Goal: Find specific page/section: Find specific page/section

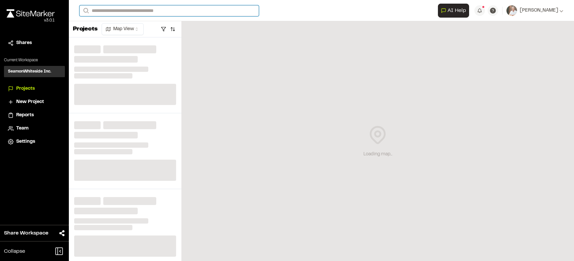
click at [185, 11] on input "Search" at bounding box center [168, 10] width 179 height 11
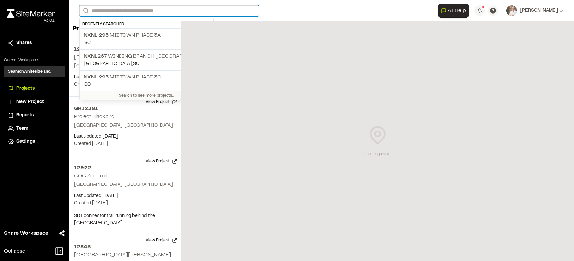
click at [185, 11] on input "Search" at bounding box center [168, 10] width 179 height 11
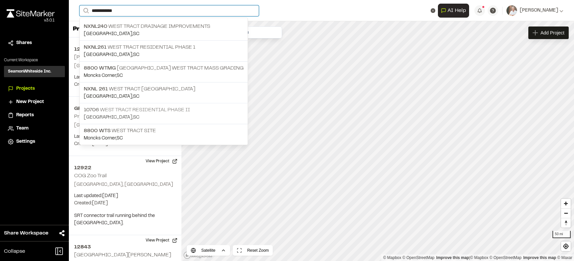
type input "**********"
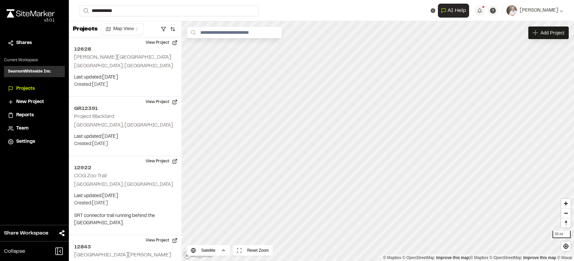
click at [148, 109] on p "10706 West Tract Residential Phase II" at bounding box center [164, 110] width 160 height 8
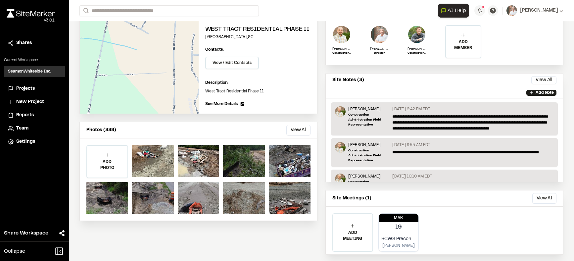
scroll to position [86, 0]
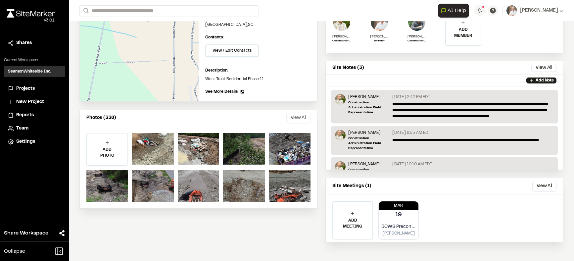
click at [291, 121] on button "View All" at bounding box center [298, 118] width 24 height 11
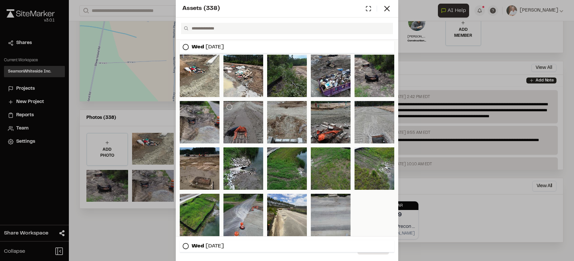
click at [237, 127] on div at bounding box center [243, 122] width 40 height 42
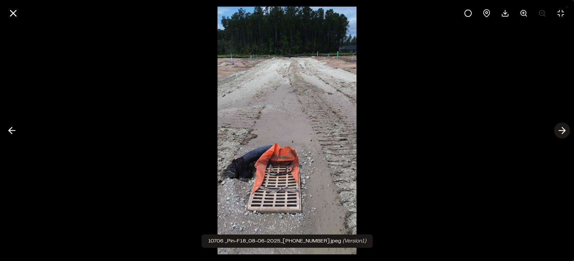
click at [564, 128] on icon at bounding box center [562, 130] width 11 height 11
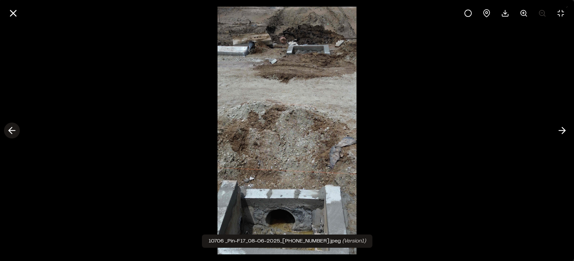
click at [10, 127] on icon at bounding box center [12, 130] width 11 height 11
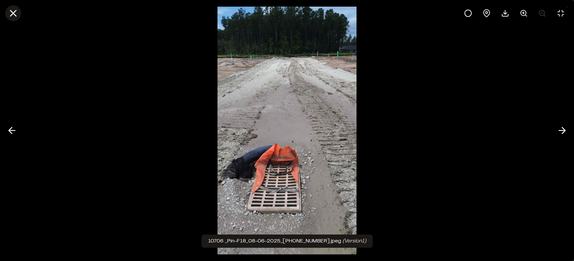
click at [13, 15] on icon at bounding box center [13, 13] width 11 height 11
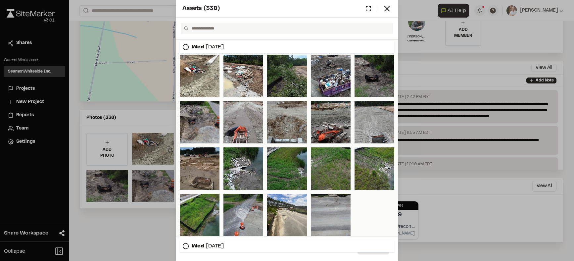
click at [365, 75] on div at bounding box center [375, 76] width 40 height 42
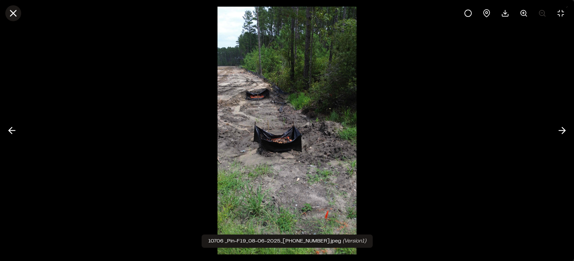
click at [14, 12] on line at bounding box center [14, 14] width 6 height 6
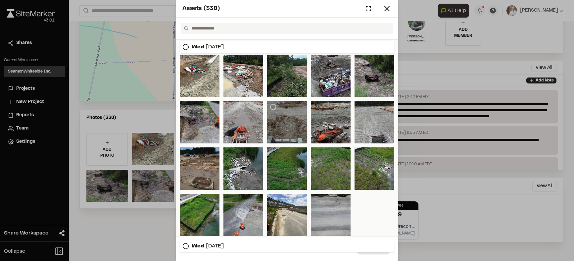
click at [275, 121] on div at bounding box center [287, 122] width 40 height 42
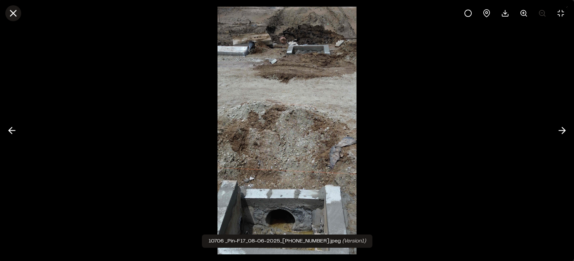
click at [11, 13] on icon at bounding box center [13, 13] width 11 height 11
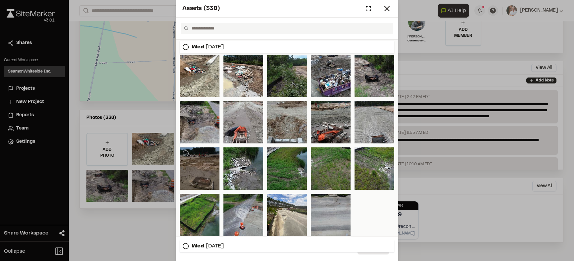
click at [209, 177] on div at bounding box center [200, 168] width 40 height 42
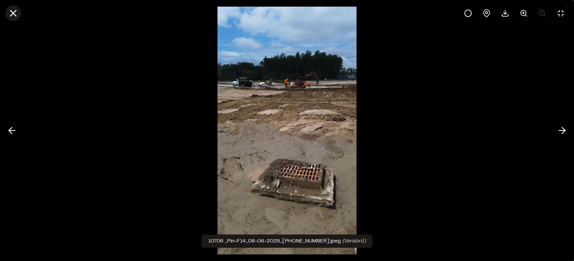
click at [17, 16] on icon at bounding box center [13, 13] width 11 height 11
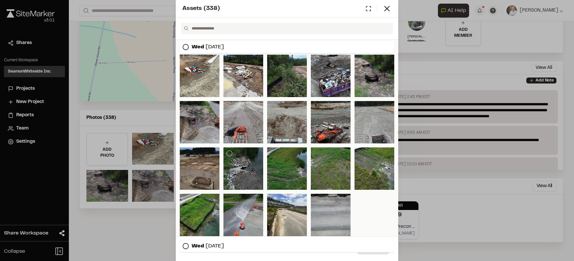
click at [243, 173] on div at bounding box center [243, 168] width 40 height 42
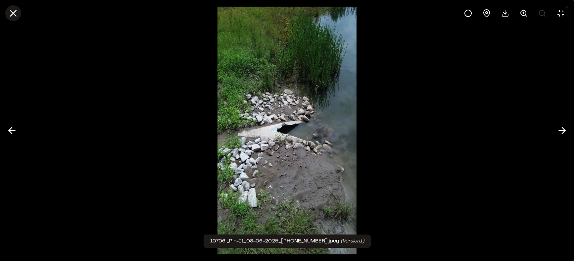
click at [16, 16] on line at bounding box center [14, 14] width 6 height 6
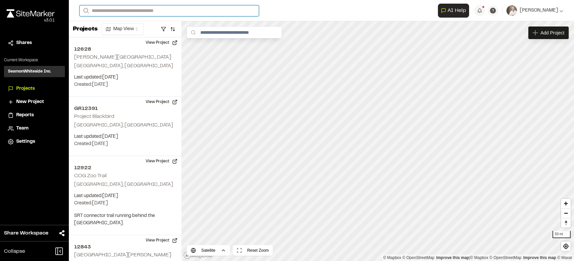
click at [134, 10] on input "Search" at bounding box center [168, 10] width 179 height 11
click at [124, 38] on p "10706 West Tract Residential Phase II" at bounding box center [146, 35] width 125 height 8
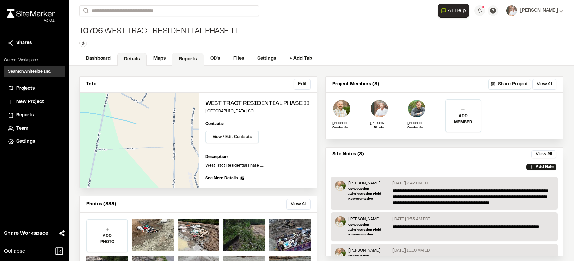
click at [197, 57] on link "Reports" at bounding box center [187, 59] width 31 height 13
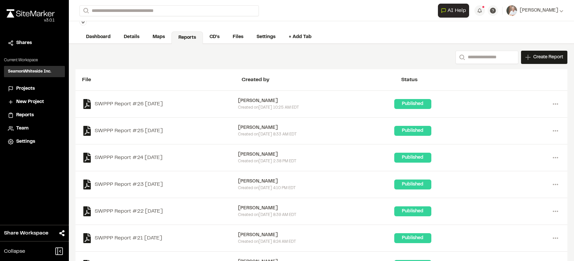
scroll to position [33, 0]
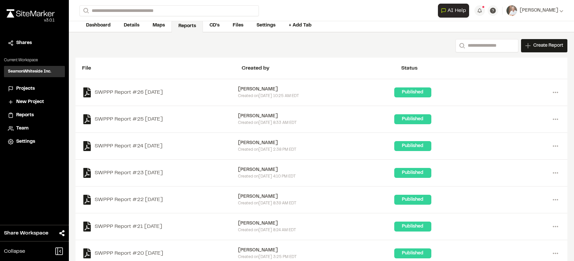
click at [264, 92] on div "[PERSON_NAME]" at bounding box center [316, 89] width 156 height 7
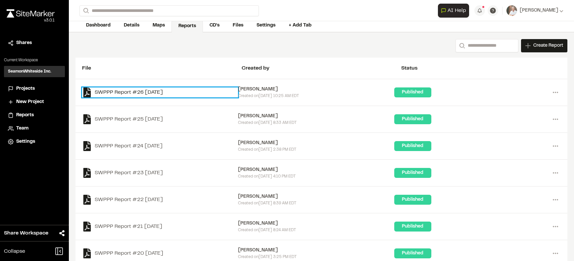
click at [130, 94] on link "SWPPP Report #26 [DATE]" at bounding box center [160, 92] width 156 height 10
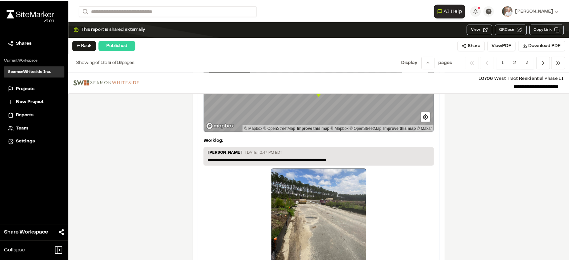
scroll to position [1150, 0]
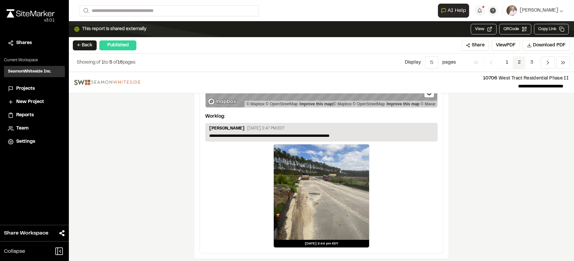
drag, startPoint x: 517, startPoint y: 61, endPoint x: 515, endPoint y: 69, distance: 8.2
click at [517, 61] on span "2" at bounding box center [519, 62] width 13 height 13
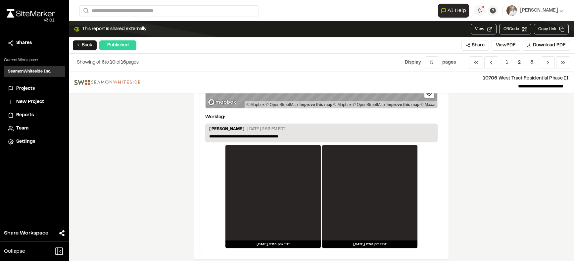
scroll to position [1271, 0]
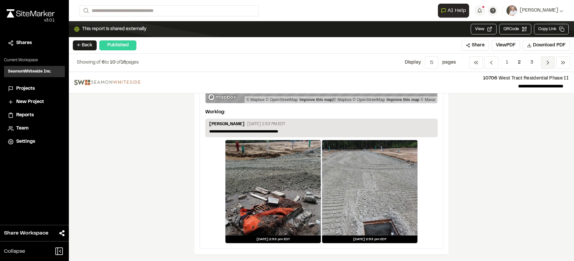
drag, startPoint x: 550, startPoint y: 63, endPoint x: 527, endPoint y: 77, distance: 27.0
click at [550, 63] on icon "Navigation" at bounding box center [548, 62] width 7 height 7
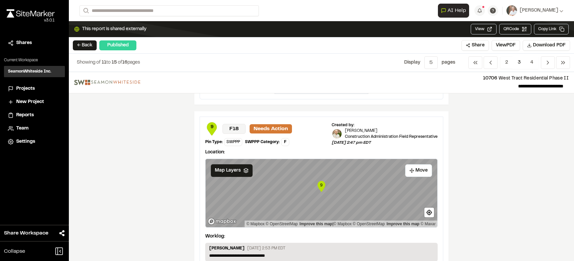
scroll to position [563, 0]
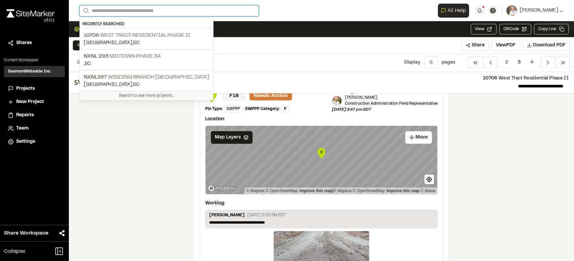
click at [139, 12] on input "Search" at bounding box center [168, 10] width 179 height 11
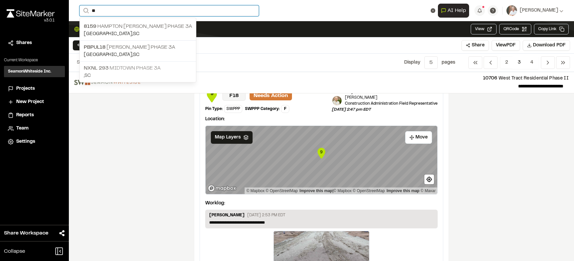
type input "**"
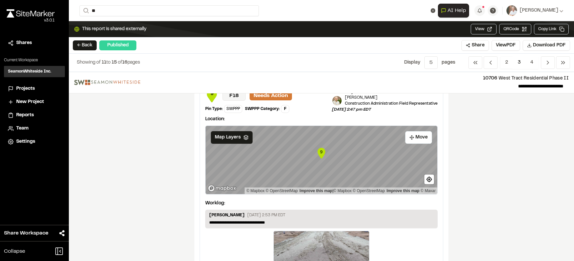
click at [141, 70] on p "NXNL [STREET_ADDRESS]" at bounding box center [138, 68] width 108 height 8
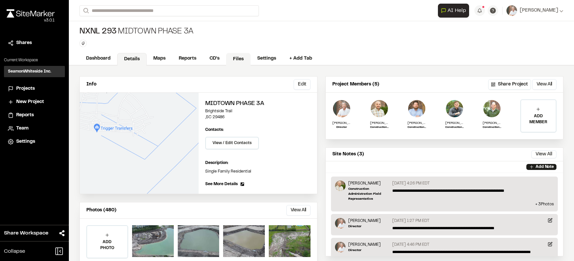
click at [242, 58] on link "Files" at bounding box center [238, 59] width 24 height 13
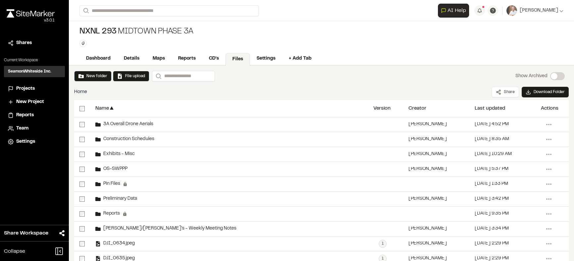
scroll to position [29, 0]
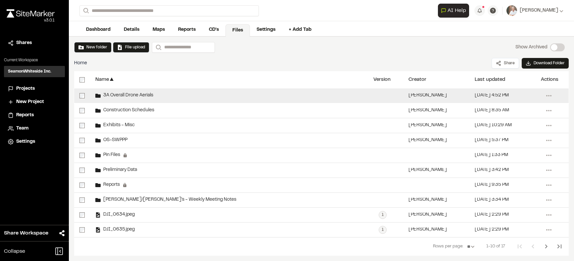
click at [115, 96] on span "3A Overall Drone Aerials" at bounding box center [127, 95] width 53 height 4
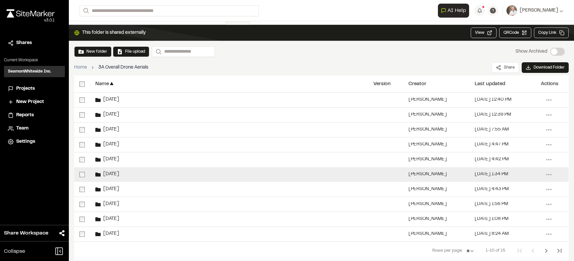
scroll to position [45, 0]
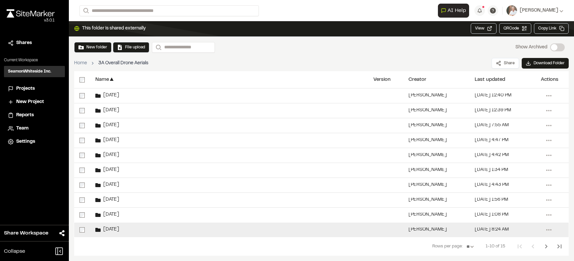
click at [113, 231] on span "[DATE]" at bounding box center [110, 229] width 19 height 4
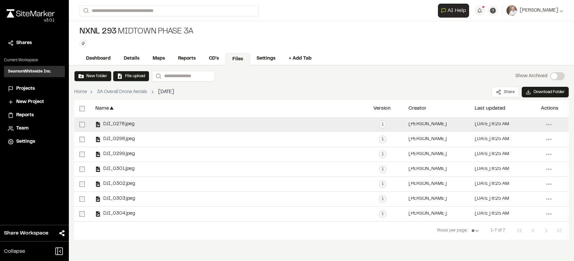
click at [112, 120] on div "DJI_0278.jpeg" at bounding box center [229, 124] width 278 height 15
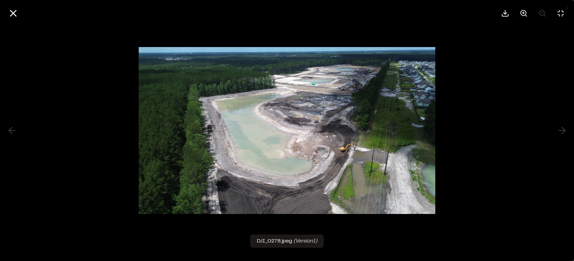
drag, startPoint x: 9, startPoint y: 13, endPoint x: 42, endPoint y: 53, distance: 51.5
click at [9, 13] on icon at bounding box center [13, 13] width 11 height 11
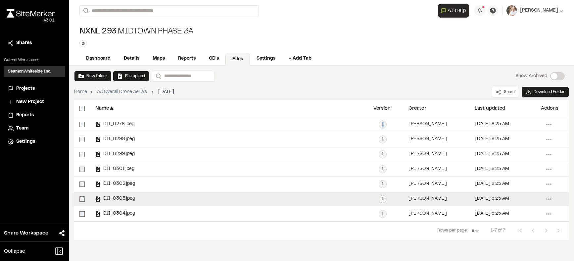
click at [128, 199] on span "DJI_0303.jpeg" at bounding box center [118, 199] width 34 height 4
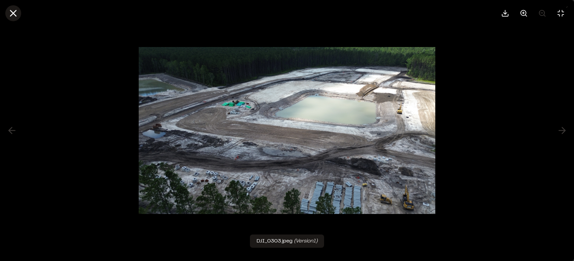
click at [17, 14] on icon at bounding box center [13, 13] width 11 height 11
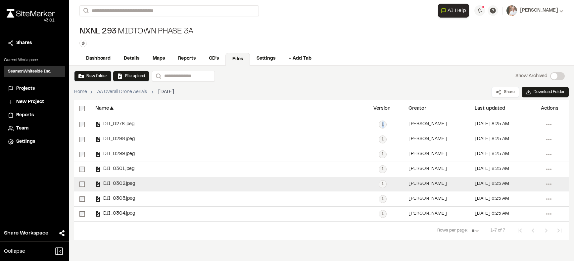
click at [123, 183] on span "DJI_0302.jpeg" at bounding box center [118, 184] width 34 height 4
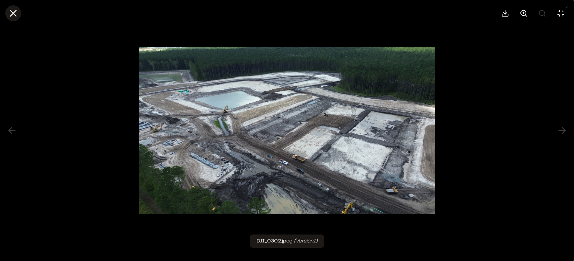
click at [13, 13] on line at bounding box center [14, 14] width 6 height 6
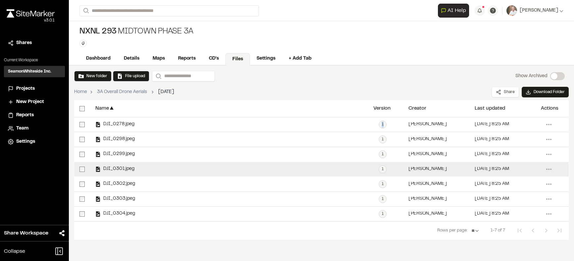
click at [130, 169] on span "DJI_0301.jpeg" at bounding box center [118, 169] width 34 height 4
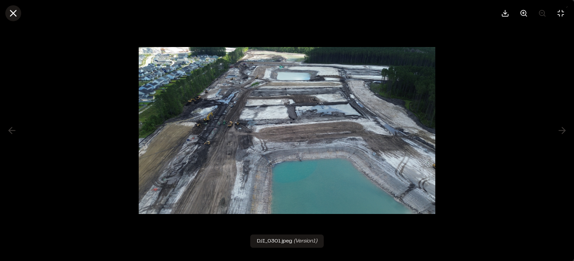
click at [16, 14] on icon at bounding box center [13, 13] width 11 height 11
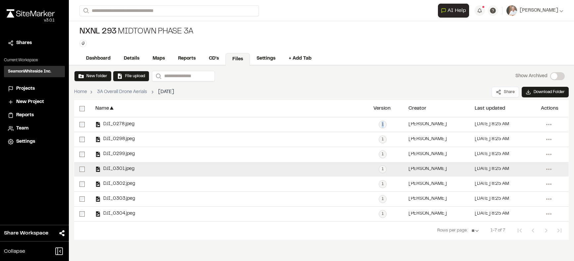
click at [119, 169] on span "DJI_0301.jpeg" at bounding box center [118, 169] width 34 height 4
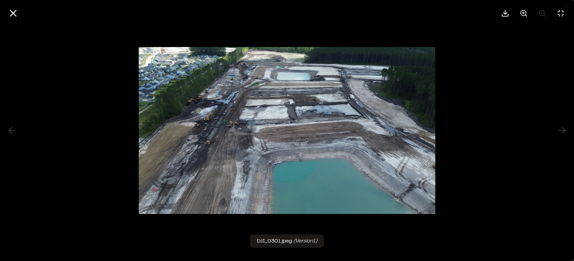
drag, startPoint x: 10, startPoint y: 13, endPoint x: 54, endPoint y: 69, distance: 71.3
click at [10, 13] on icon at bounding box center [13, 13] width 11 height 11
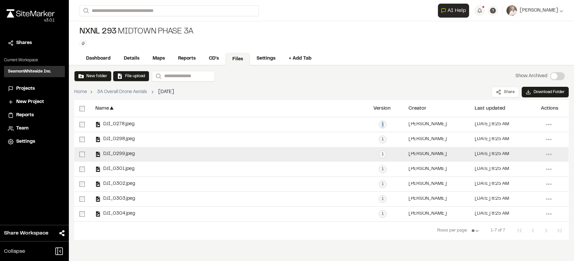
click at [111, 154] on span "DJI_0299.jpeg" at bounding box center [118, 154] width 34 height 4
click at [111, 153] on span "DJI_0299.jpeg" at bounding box center [118, 154] width 34 height 4
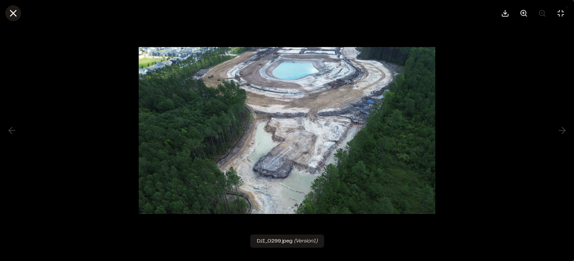
click at [18, 12] on icon at bounding box center [13, 13] width 11 height 11
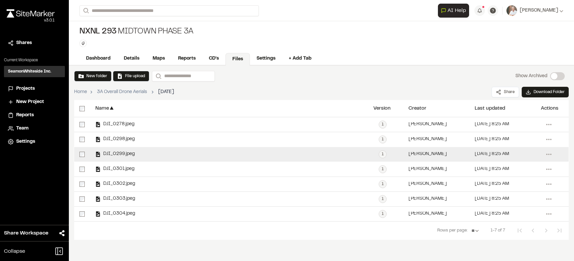
click at [179, 154] on div "DJI_0299.jpeg" at bounding box center [229, 154] width 278 height 15
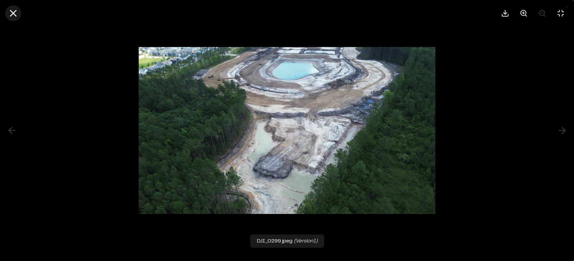
click at [15, 11] on line at bounding box center [14, 14] width 6 height 6
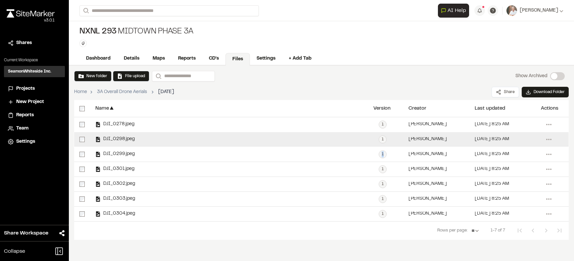
click at [131, 137] on span "DJI_0298.jpeg" at bounding box center [118, 139] width 34 height 4
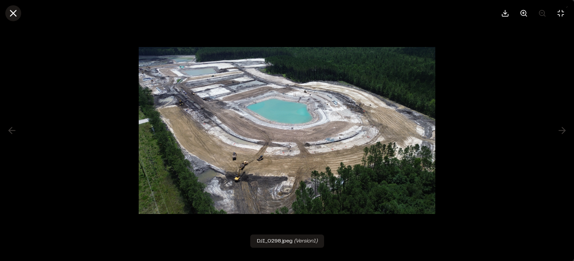
click at [16, 12] on icon at bounding box center [13, 13] width 11 height 11
